Goal: Find contact information: Find contact information

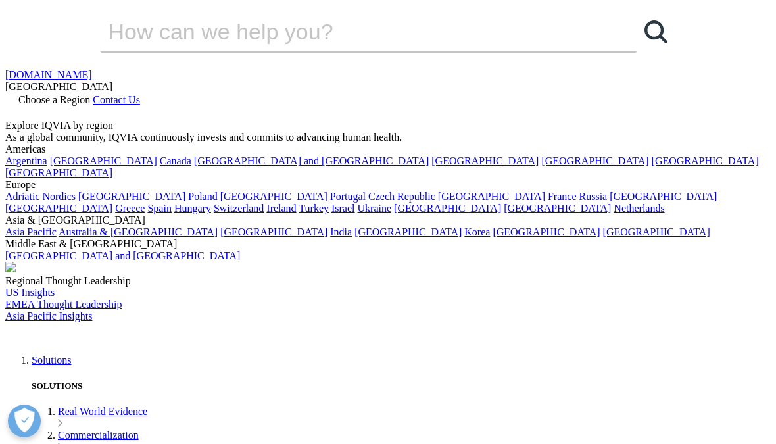
click at [140, 94] on span "Contact Us" at bounding box center [116, 99] width 47 height 11
